Goal: Task Accomplishment & Management: Use online tool/utility

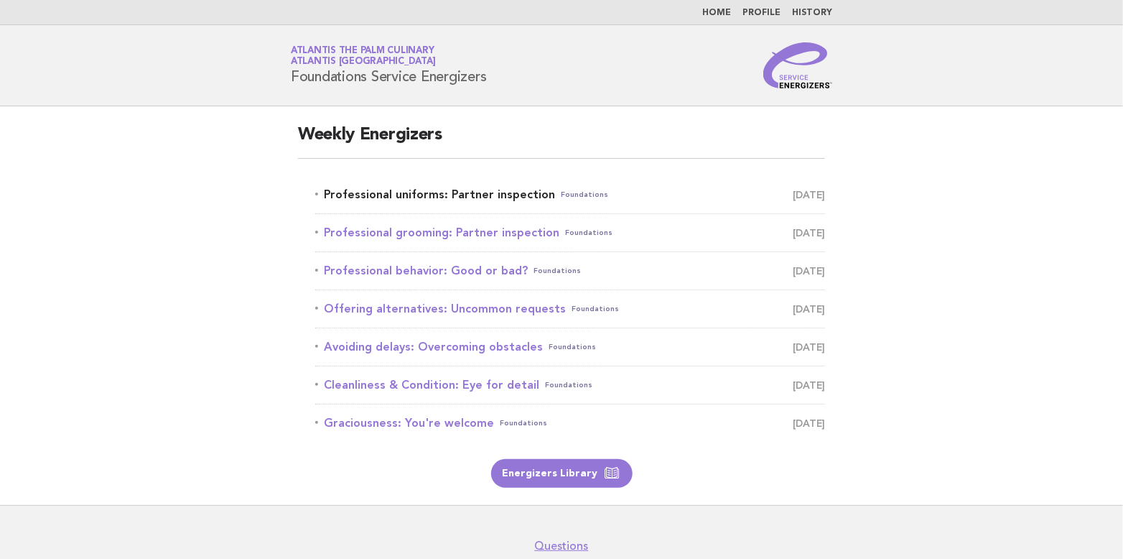
click at [429, 190] on link "Professional uniforms: Partner inspection Foundations [DATE]" at bounding box center [570, 195] width 510 height 20
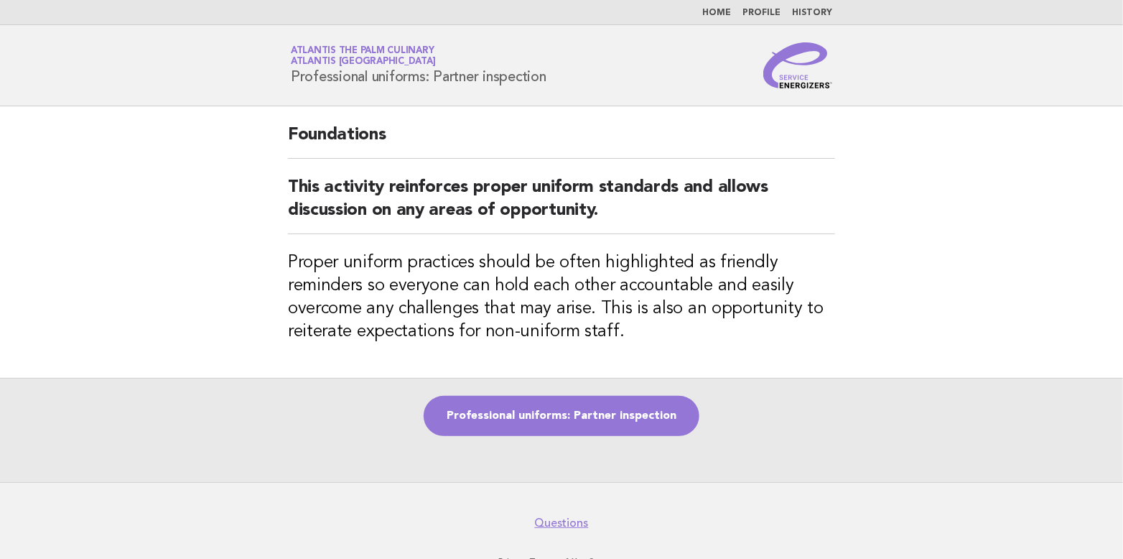
drag, startPoint x: 290, startPoint y: 69, endPoint x: 576, endPoint y: 101, distance: 287.5
click at [576, 101] on header "Service Energizers Atlantis The Palm Culinary Atlantis Dubai Professional unifo…" at bounding box center [561, 65] width 1123 height 81
copy h1 "Professional uniforms: Partner inspection"
click at [579, 416] on link "Professional uniforms: Partner inspection" at bounding box center [562, 416] width 276 height 40
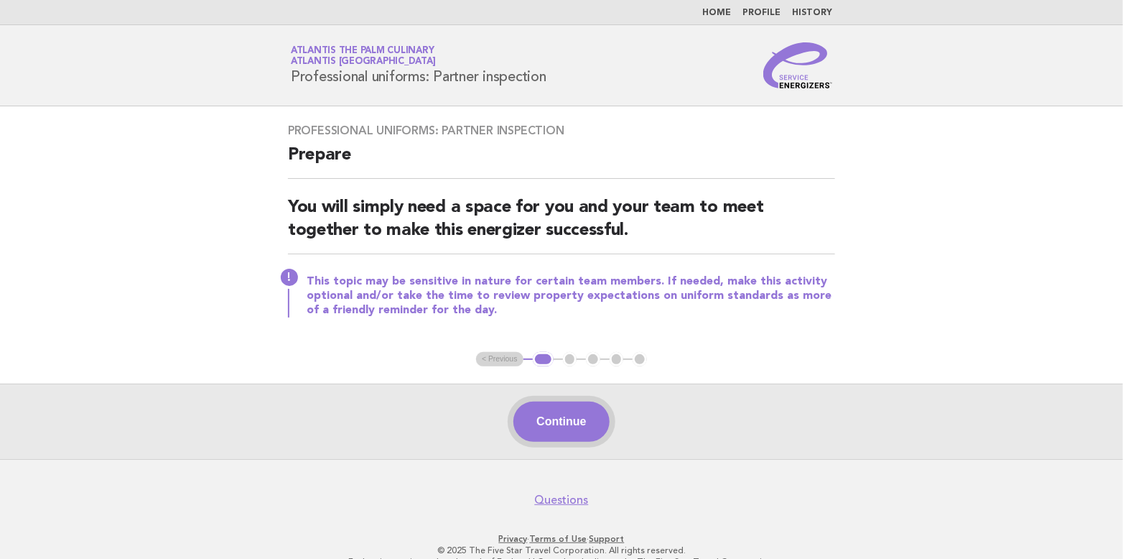
click at [562, 420] on button "Continue" at bounding box center [561, 421] width 96 height 40
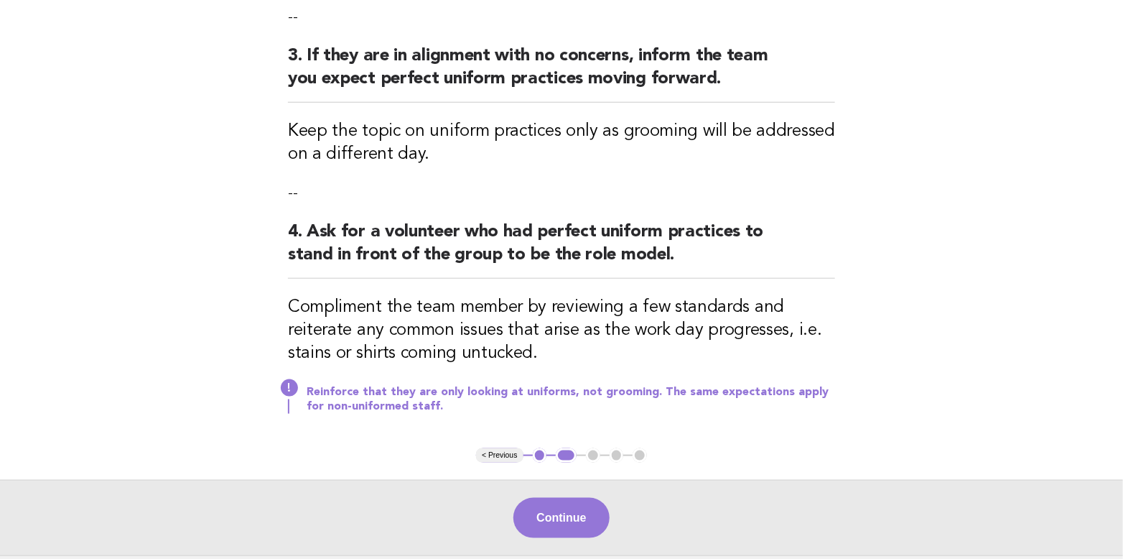
scroll to position [574, 0]
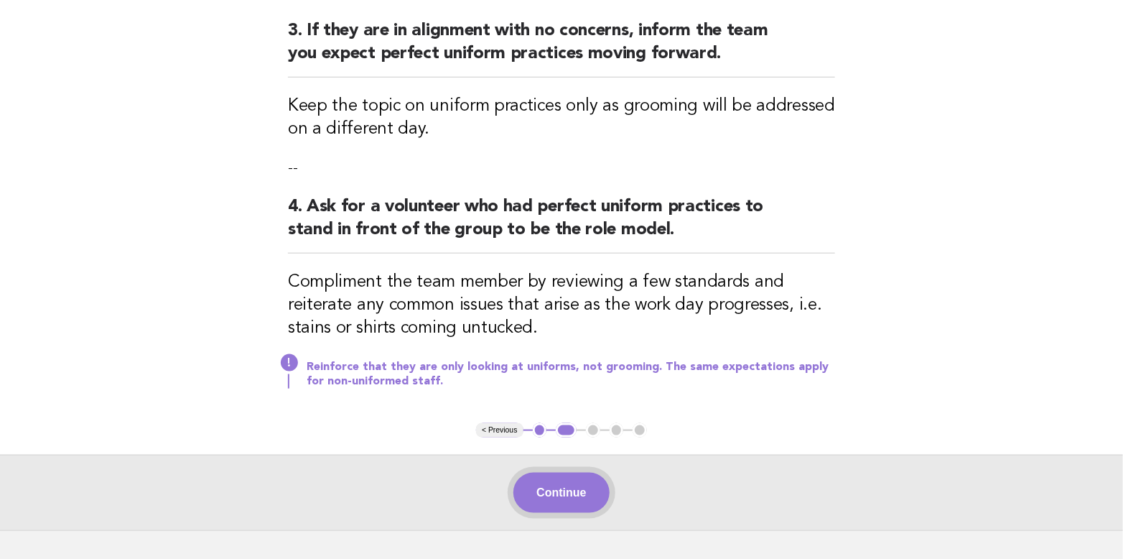
click at [562, 482] on button "Continue" at bounding box center [561, 493] width 96 height 40
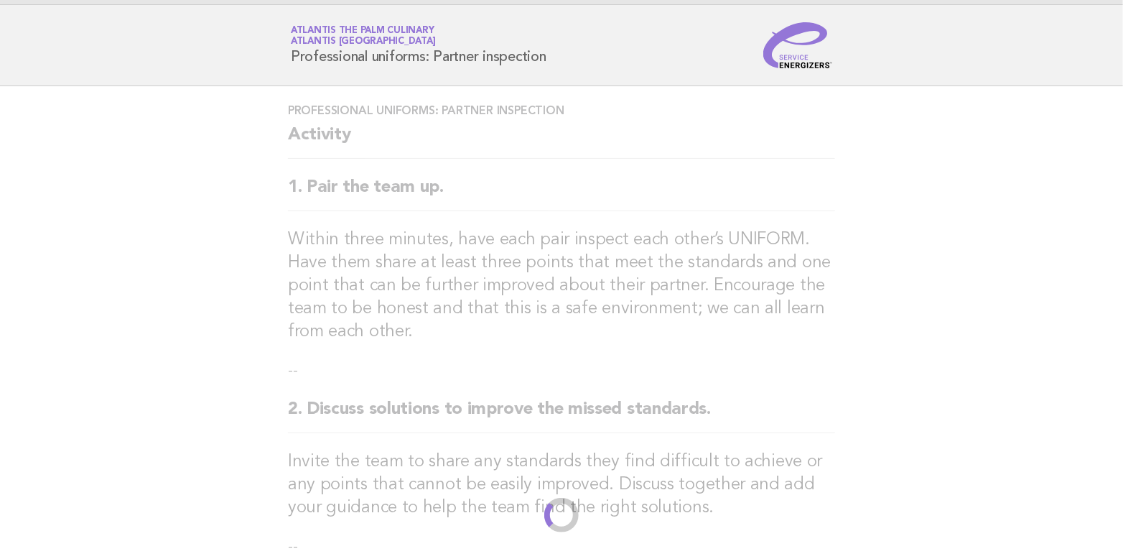
scroll to position [0, 0]
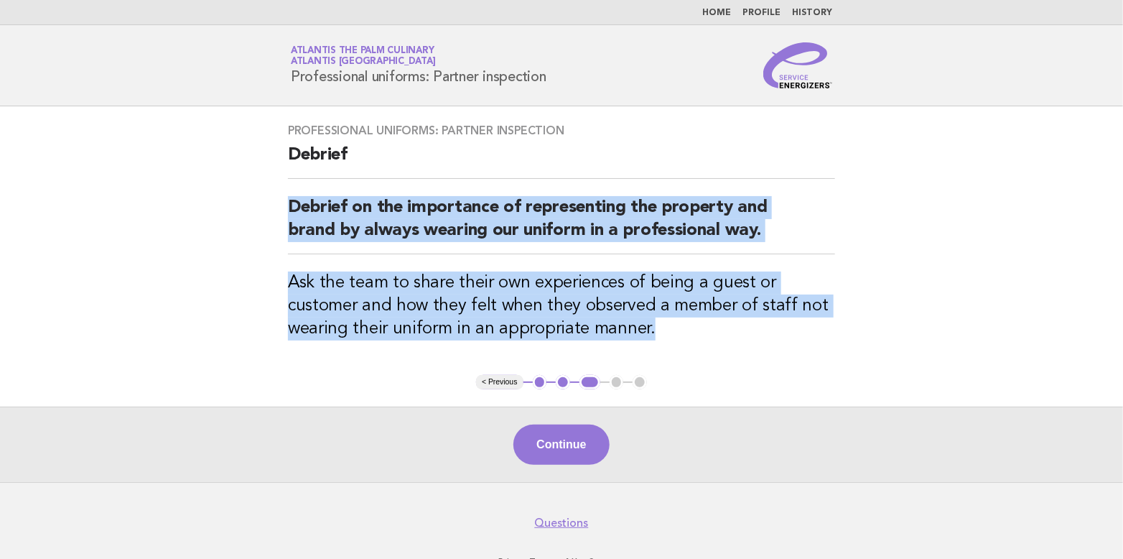
drag, startPoint x: 285, startPoint y: 203, endPoint x: 676, endPoint y: 338, distance: 414.0
click at [676, 338] on div "Professional uniforms: Partner inspection [PERSON_NAME] on the importance of re…" at bounding box center [562, 240] width 582 height 269
copy div "Debrief on the importance of representing the property and brand by always wear…"
click at [544, 444] on button "Continue" at bounding box center [561, 444] width 96 height 40
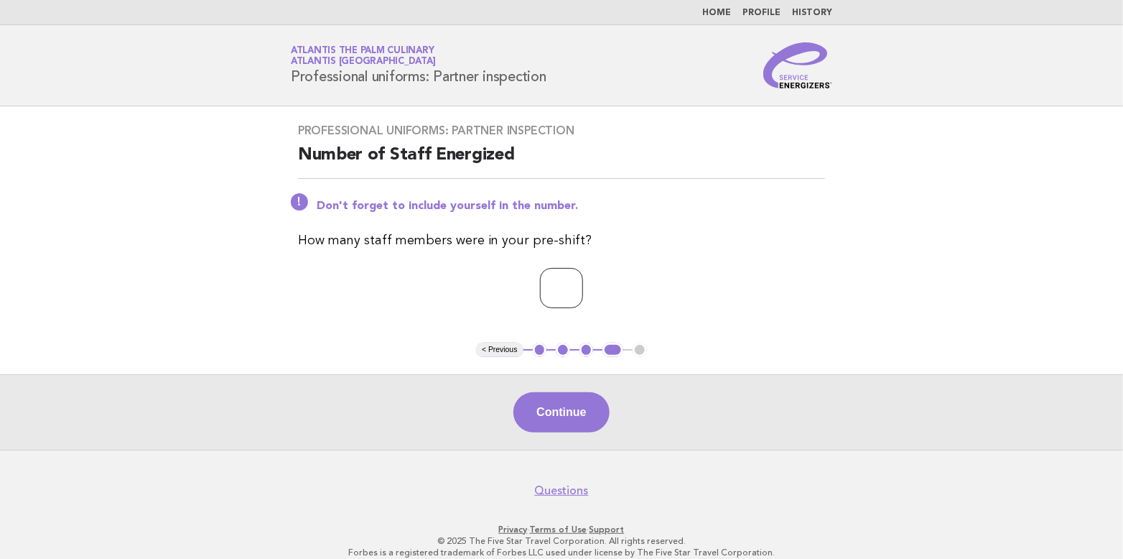
click at [583, 285] on input "*" at bounding box center [561, 288] width 43 height 40
type input "*"
click at [583, 285] on input "*" at bounding box center [561, 288] width 43 height 40
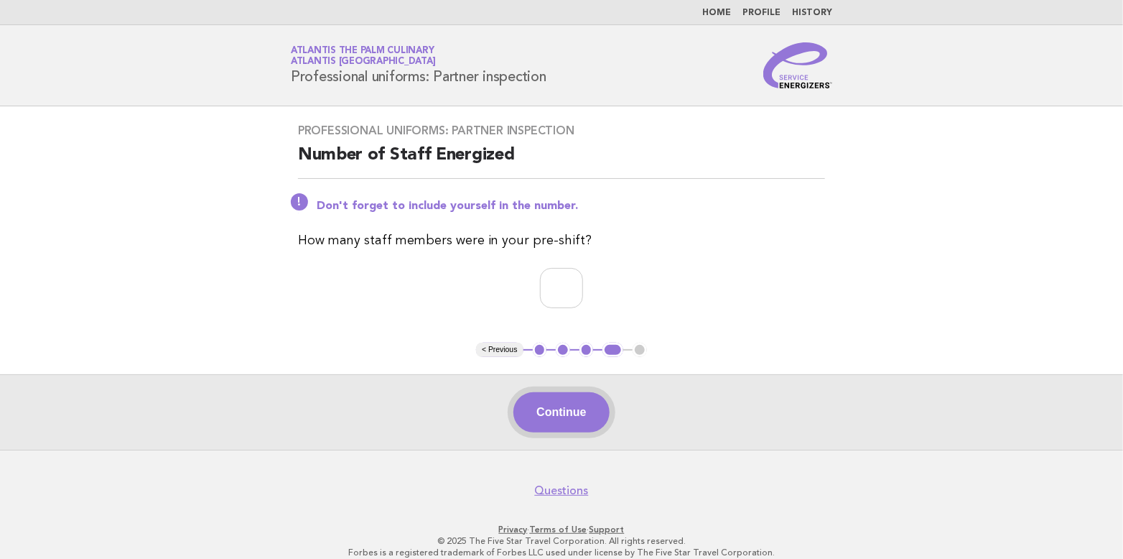
click at [564, 411] on button "Continue" at bounding box center [561, 412] width 96 height 40
